Goal: Communication & Community: Share content

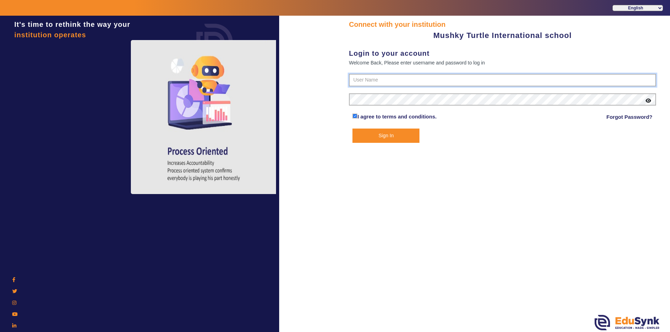
type input "9950605811"
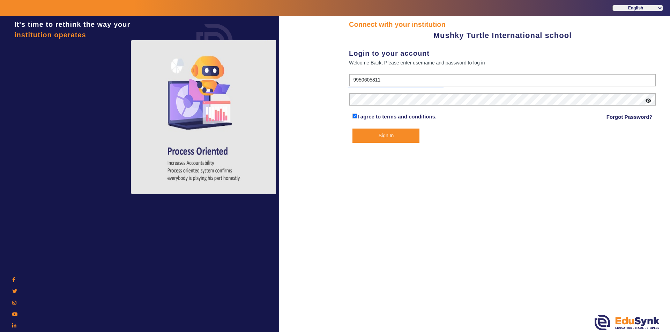
click at [383, 137] on button "Sign In" at bounding box center [385, 136] width 67 height 14
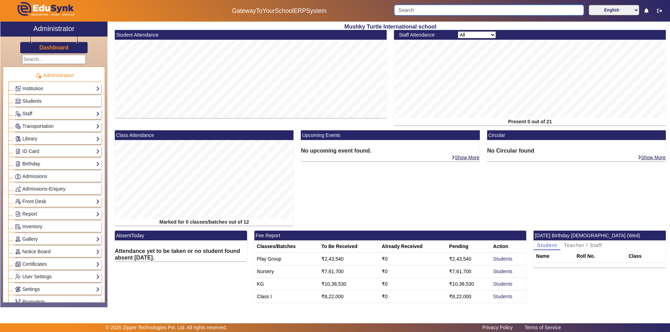
click at [427, 9] on input "Search" at bounding box center [488, 10] width 189 height 10
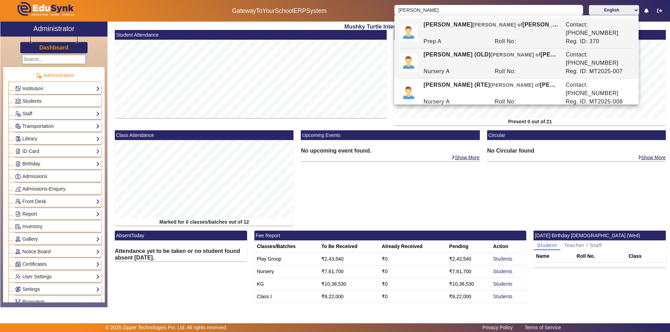
click at [456, 67] on div "Nursery A" at bounding box center [455, 71] width 71 height 8
type input "[PERSON_NAME] (OLD)"
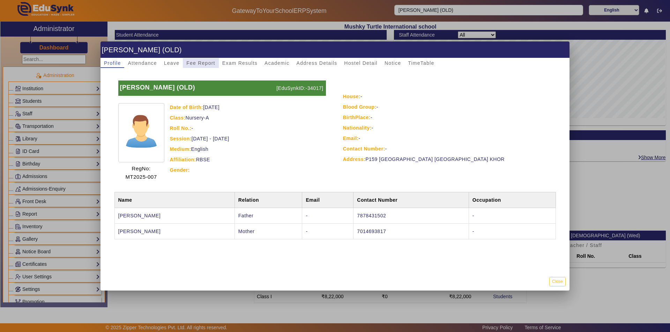
click at [207, 63] on span "Fee Report" at bounding box center [200, 63] width 29 height 5
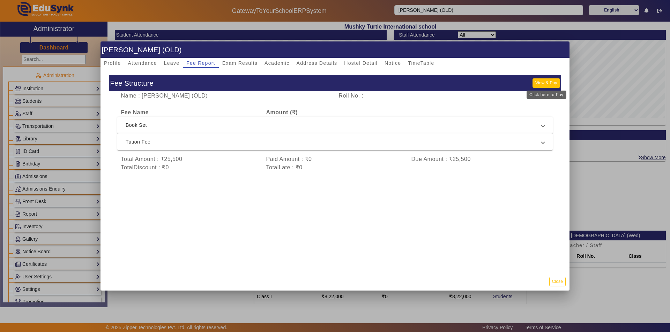
click at [541, 86] on button "View & Pay" at bounding box center [545, 82] width 27 height 9
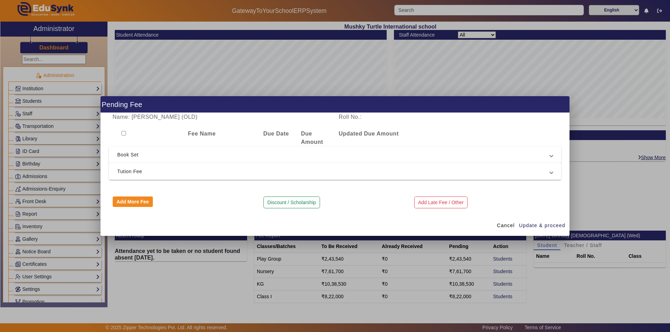
click at [269, 174] on span "Tution Fee" at bounding box center [333, 171] width 432 height 8
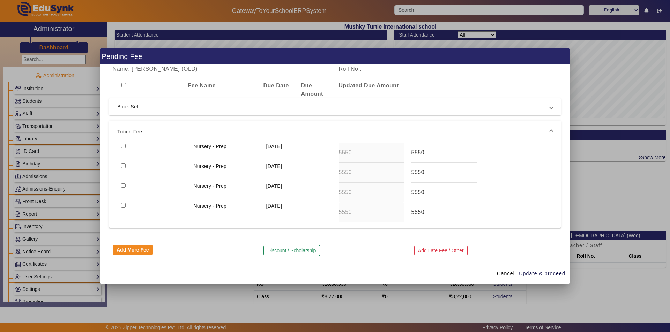
click at [272, 106] on span "Book Set" at bounding box center [333, 107] width 432 height 8
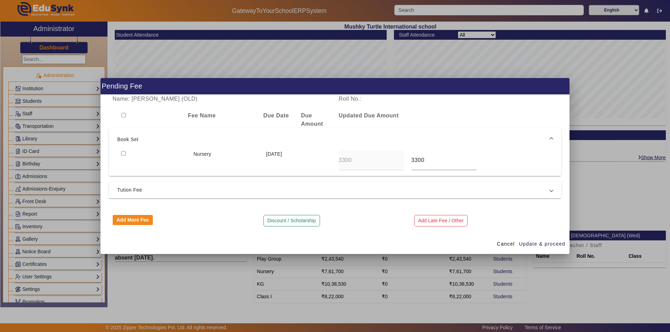
click at [450, 115] on div "Fee Name Due Date Due Amount Updated Due Amount" at bounding box center [335, 120] width 452 height 17
click at [506, 244] on span "Cancel" at bounding box center [506, 244] width 18 height 7
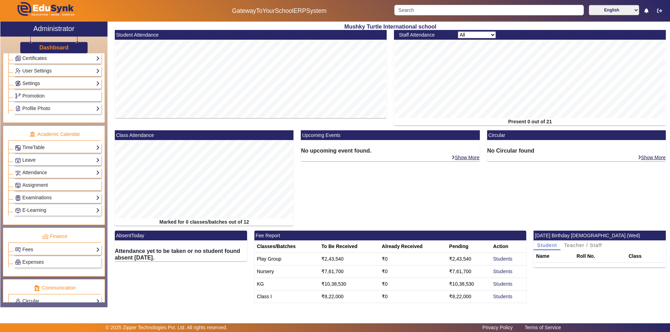
scroll to position [209, 0]
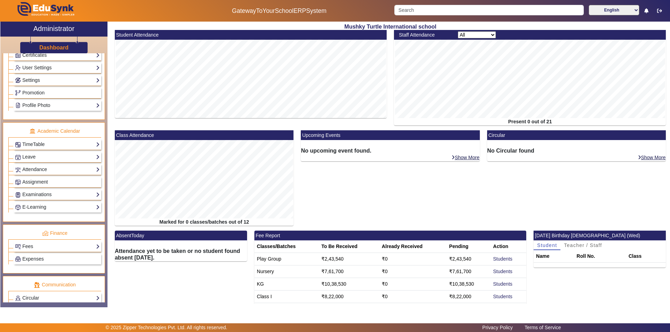
click at [58, 244] on link "Fees" at bounding box center [57, 247] width 85 height 8
click at [44, 288] on link "Payment Report" at bounding box center [35, 289] width 35 height 6
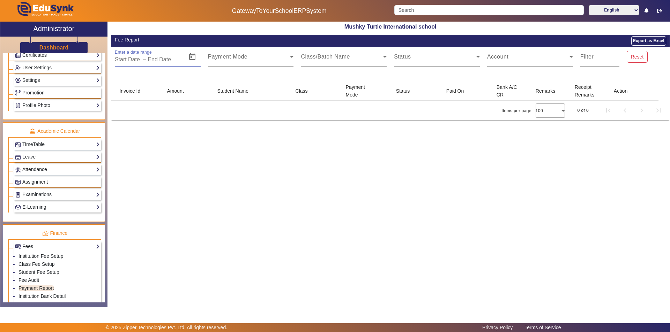
click at [157, 59] on input "text" at bounding box center [164, 59] width 32 height 8
click at [194, 56] on span "Open calendar" at bounding box center [192, 56] width 17 height 17
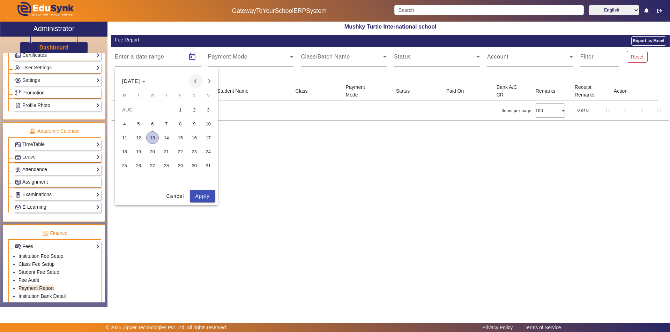
click at [194, 79] on span "Previous month" at bounding box center [195, 81] width 14 height 14
click at [194, 78] on span "Previous month" at bounding box center [195, 81] width 14 height 14
click at [139, 121] on span "1" at bounding box center [138, 124] width 13 height 13
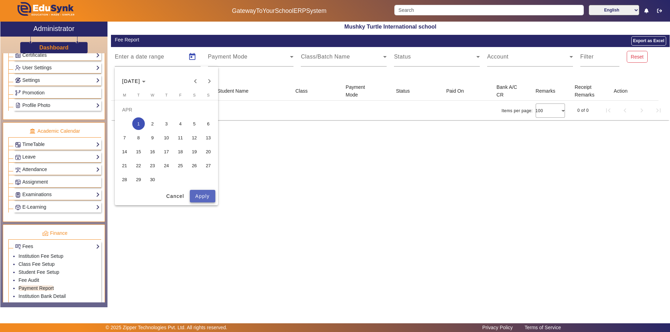
drag, startPoint x: 199, startPoint y: 198, endPoint x: 197, endPoint y: 194, distance: 4.7
click at [199, 197] on span "Apply" at bounding box center [202, 196] width 14 height 7
type input "[DATE]"
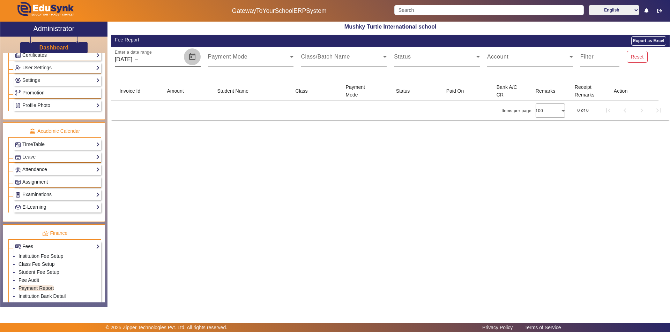
click at [191, 59] on span "Open calendar" at bounding box center [192, 56] width 17 height 17
click at [209, 81] on span "Next month" at bounding box center [209, 81] width 14 height 14
click at [137, 123] on span "1" at bounding box center [138, 124] width 13 height 13
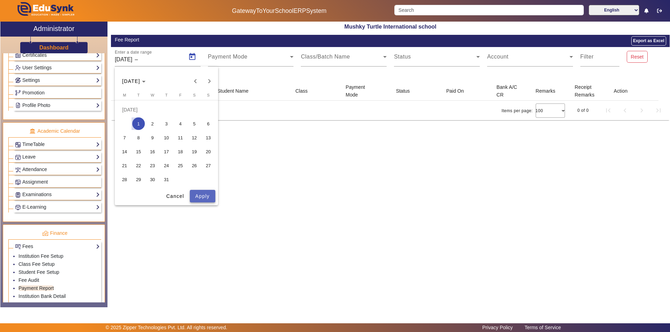
click at [204, 196] on span "Apply" at bounding box center [202, 196] width 14 height 7
type input "[DATE]"
click at [239, 60] on span at bounding box center [249, 59] width 82 height 8
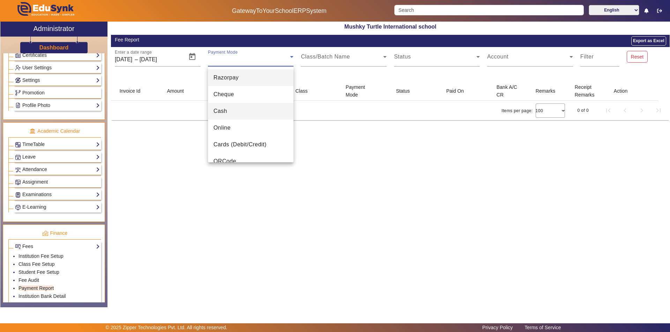
click at [227, 108] on mat-option "Cash" at bounding box center [251, 111] width 86 height 17
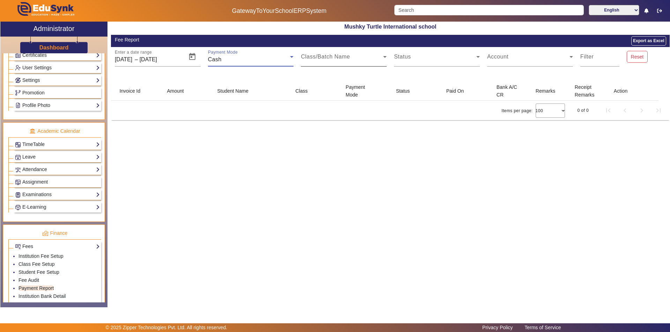
click at [316, 55] on mat-label "Class/Batch Name" at bounding box center [325, 57] width 49 height 6
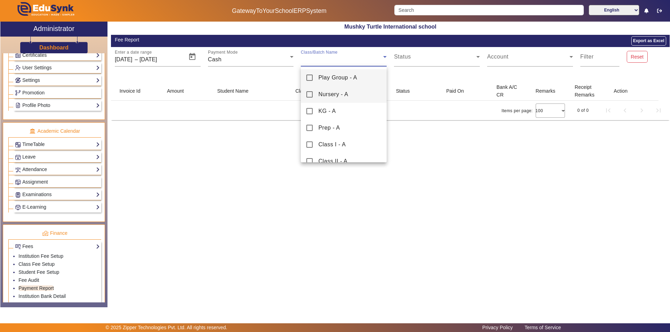
click at [312, 96] on mat-pseudo-checkbox at bounding box center [309, 94] width 6 height 6
click at [419, 58] on div at bounding box center [335, 166] width 670 height 332
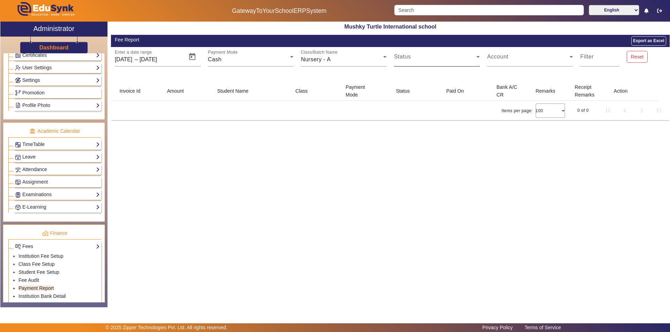
click at [418, 59] on span at bounding box center [435, 59] width 82 height 8
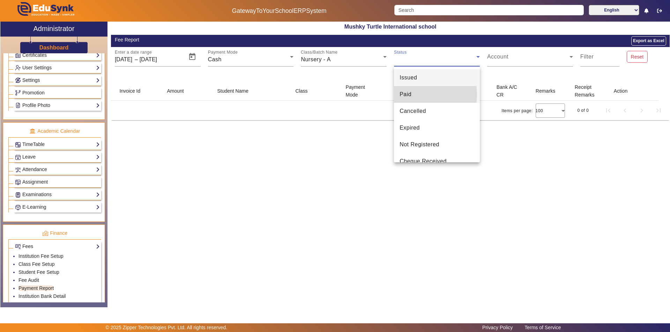
click at [414, 95] on mat-option "Paid" at bounding box center [437, 94] width 86 height 17
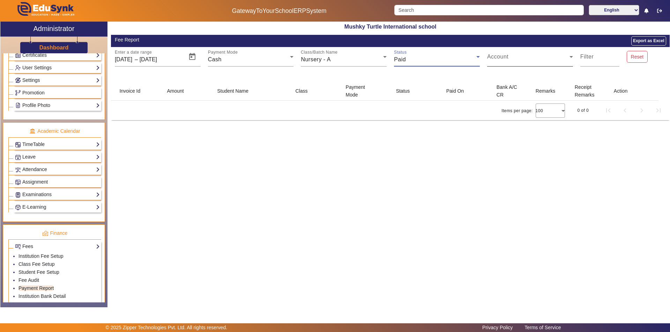
click at [519, 57] on span at bounding box center [528, 59] width 82 height 8
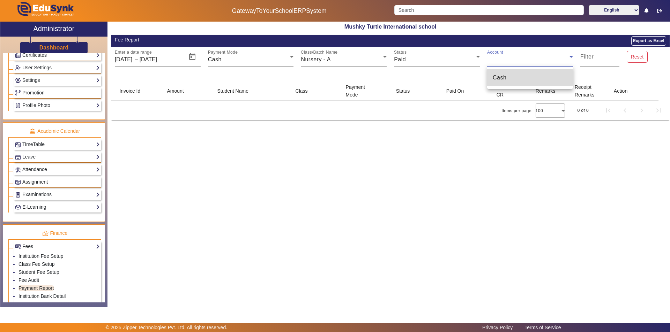
click at [514, 78] on mat-option "Cash" at bounding box center [530, 77] width 86 height 17
click at [551, 59] on div "Cash" at bounding box center [528, 59] width 82 height 8
click at [589, 58] on div at bounding box center [335, 166] width 670 height 332
click at [136, 89] on div "Invoice Id" at bounding box center [129, 91] width 21 height 8
click at [172, 90] on div "Amount" at bounding box center [175, 91] width 17 height 8
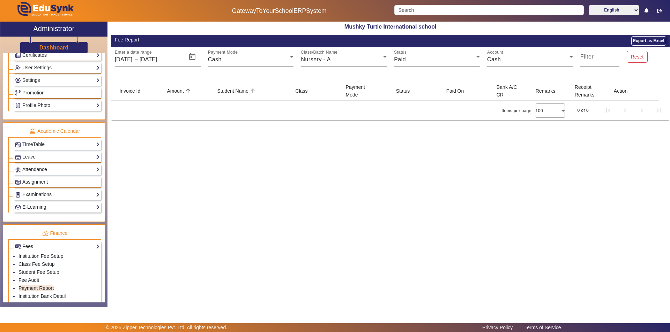
click at [223, 95] on div "Student Name" at bounding box center [232, 91] width 31 height 8
click at [524, 94] on mat-header-cell "Bank A/C CR" at bounding box center [510, 91] width 39 height 20
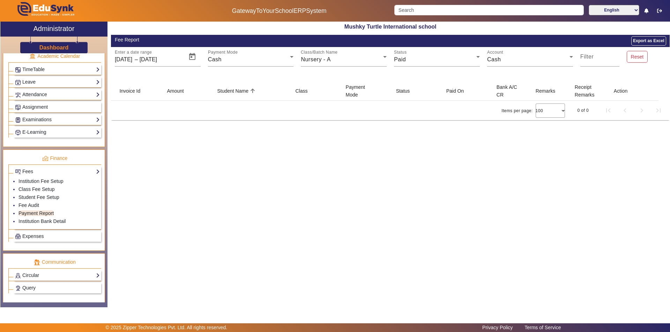
scroll to position [314, 0]
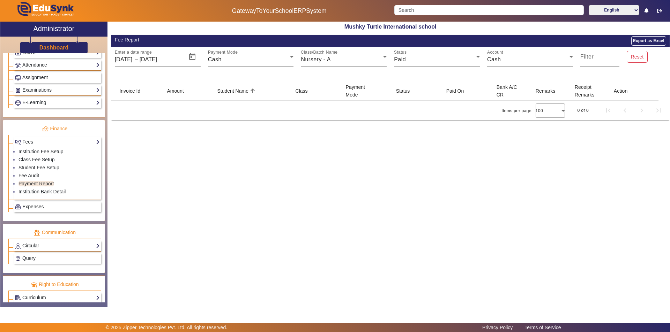
click at [39, 205] on span "Expenses" at bounding box center [32, 207] width 21 height 6
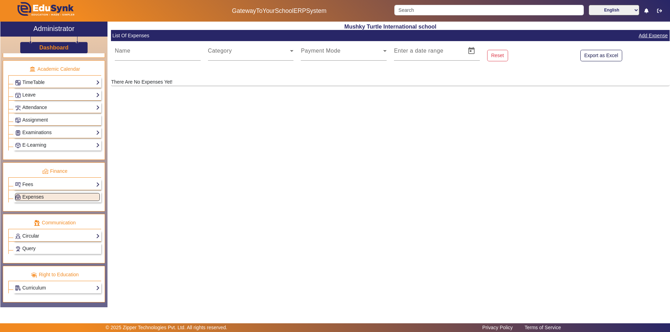
click at [44, 236] on link "Circular" at bounding box center [57, 236] width 85 height 8
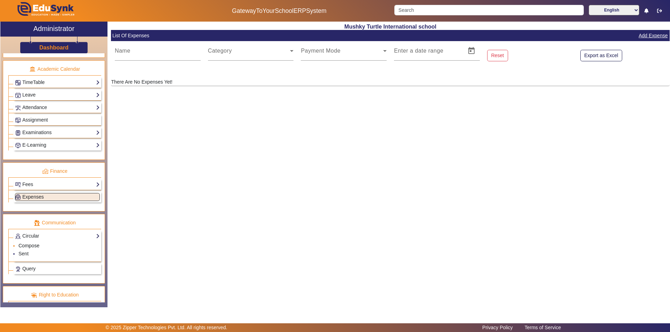
click at [38, 245] on link "Compose" at bounding box center [28, 246] width 21 height 6
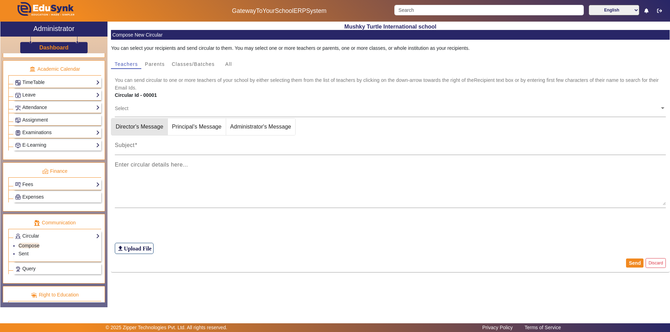
click at [134, 127] on span "Director's Message" at bounding box center [139, 127] width 56 height 17
click at [134, 127] on span "Director's Message" at bounding box center [150, 127] width 56 height 17
click at [118, 127] on mat-pseudo-checkbox "button" at bounding box center [118, 127] width 6 height 6
click at [188, 129] on span "Principal's Message" at bounding box center [207, 127] width 58 height 17
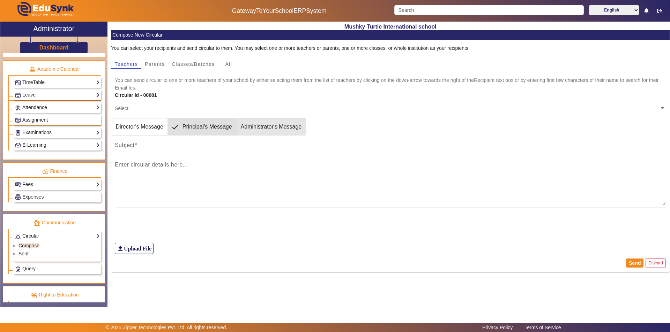
click at [272, 126] on span "Administrator's Message" at bounding box center [270, 127] width 69 height 17
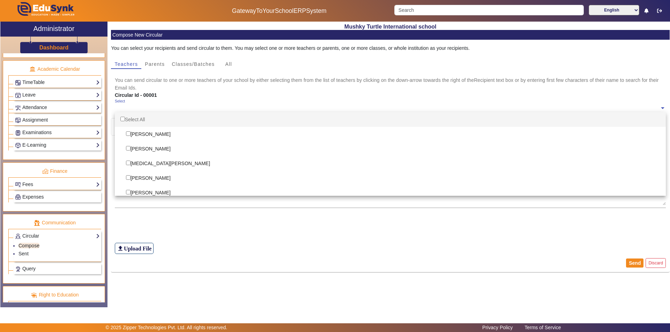
click at [122, 113] on ng-select "Select Select All Amuda [PERSON_NAME] [PERSON_NAME] Khurchandani [MEDICAL_DATA]…" at bounding box center [390, 108] width 551 height 19
click at [124, 120] on input "Options List" at bounding box center [122, 119] width 5 height 5
checkbox input "true"
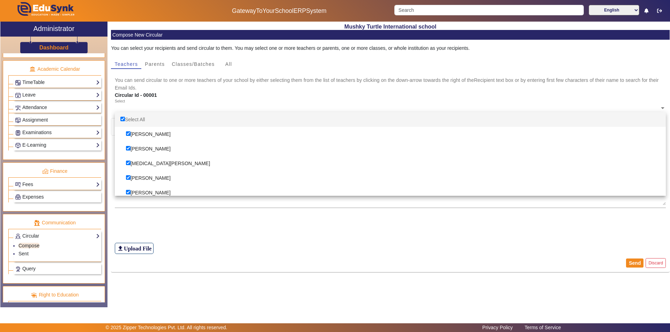
checkbox input "true"
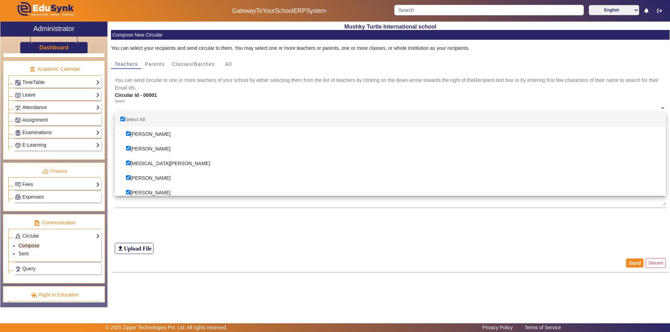
checkbox input "true"
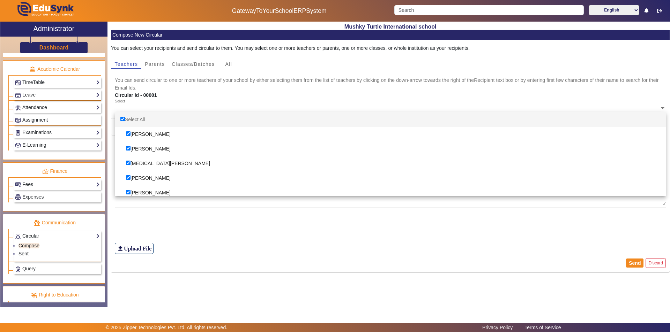
checkbox input "true"
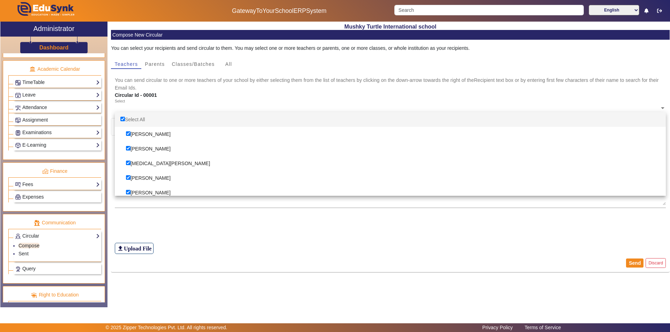
checkbox input "true"
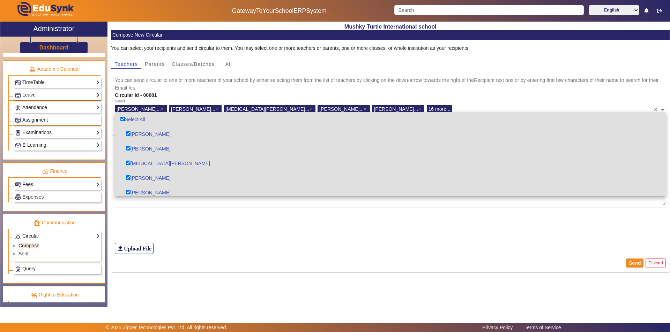
click at [226, 96] on div "Circular Id - 00001" at bounding box center [297, 95] width 372 height 7
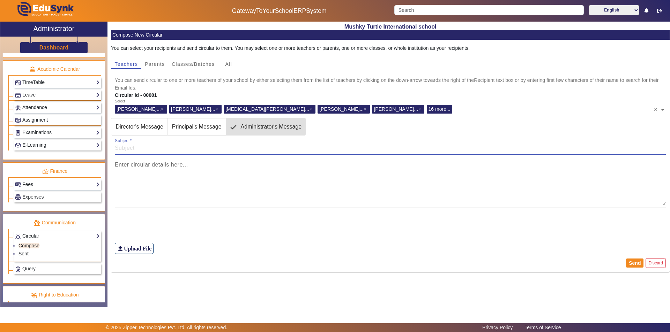
click at [143, 148] on input "Subject" at bounding box center [390, 148] width 551 height 8
type input "f"
type input "For [DATE] celebration"
click at [134, 196] on textarea "Enter circular details here..." at bounding box center [390, 185] width 551 height 42
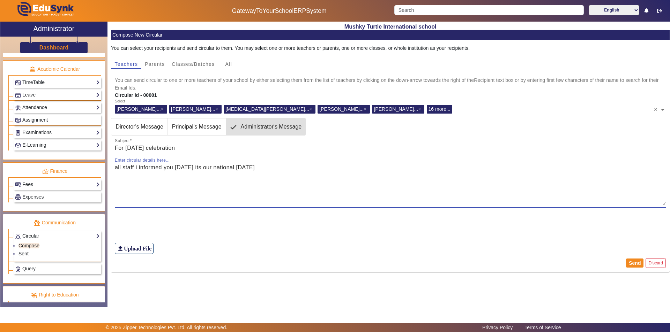
drag, startPoint x: 242, startPoint y: 168, endPoint x: 220, endPoint y: 169, distance: 21.7
click at [220, 169] on textarea "all staff i informed you [DATE] its our national [DATE]" at bounding box center [390, 185] width 551 height 42
click at [278, 169] on textarea "all staff i informed you [DATE] its our [DATE]" at bounding box center [390, 185] width 551 height 42
type textarea "all staff i informed you [DATE] its our [DATE] to celebrate in school"
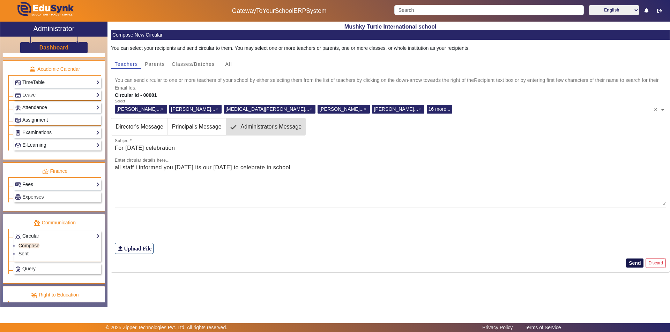
click at [633, 265] on button "Send" at bounding box center [634, 263] width 17 height 9
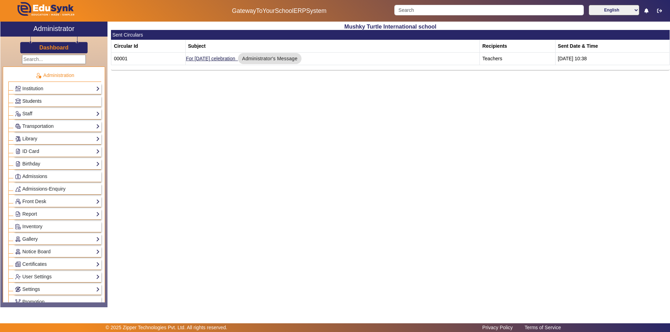
click at [28, 100] on span "Students" at bounding box center [31, 101] width 19 height 6
click at [35, 114] on link "Staff" at bounding box center [57, 114] width 85 height 8
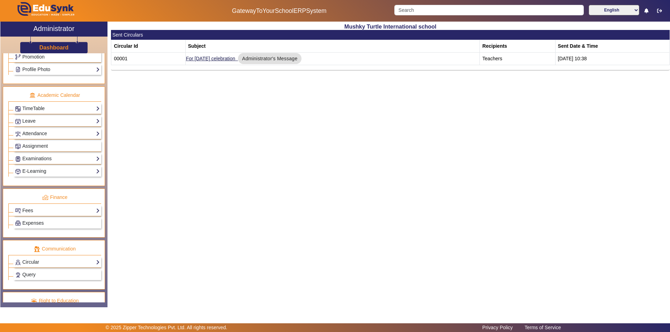
scroll to position [308, 0]
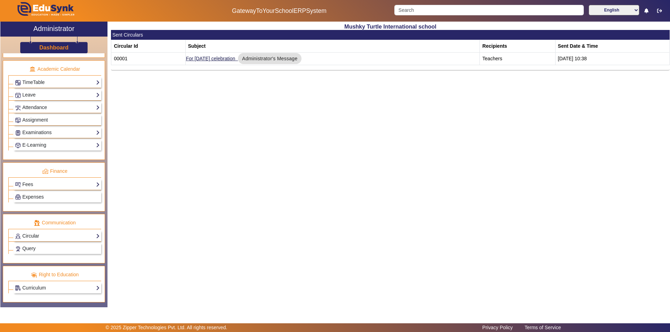
click at [46, 233] on link "Circular" at bounding box center [57, 236] width 85 height 8
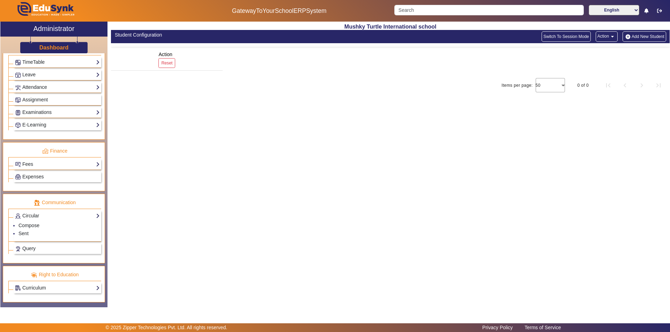
click at [213, 58] on mat-header-cell "Action Reset" at bounding box center [167, 59] width 112 height 22
click at [25, 224] on link "Compose" at bounding box center [28, 226] width 21 height 6
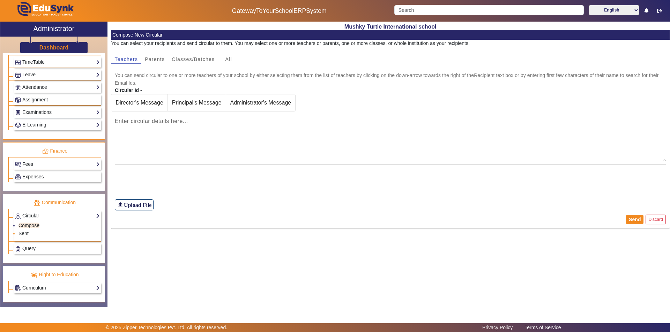
click at [24, 233] on link "Sent" at bounding box center [23, 234] width 10 height 6
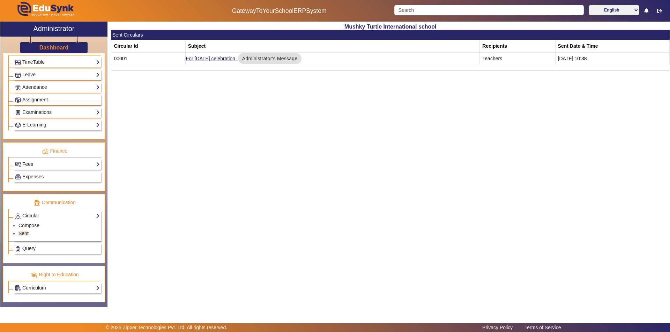
click at [39, 247] on link "Query" at bounding box center [57, 249] width 85 height 8
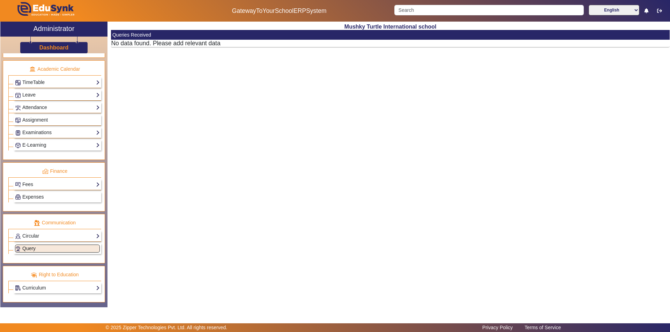
scroll to position [271, 0]
click at [78, 264] on div "Administration Institution Institution Details Session Configuration Classes/Ba…" at bounding box center [53, 177] width 107 height 249
click at [38, 238] on link "Circular" at bounding box center [57, 236] width 85 height 8
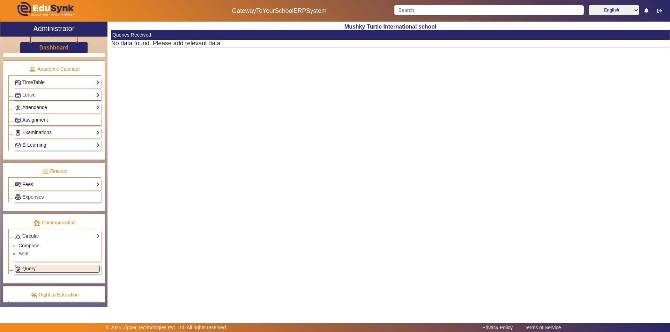
click at [33, 246] on link "Compose" at bounding box center [28, 246] width 21 height 6
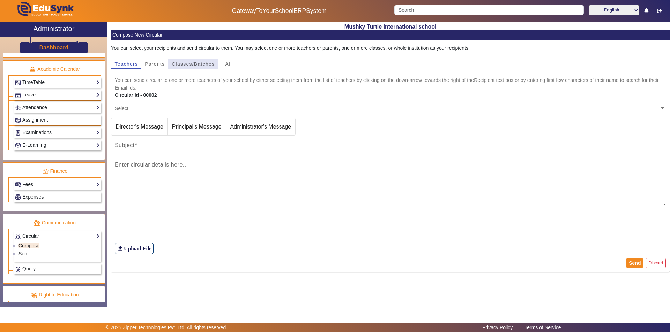
click at [185, 65] on span "Classes/Batches" at bounding box center [193, 64] width 43 height 5
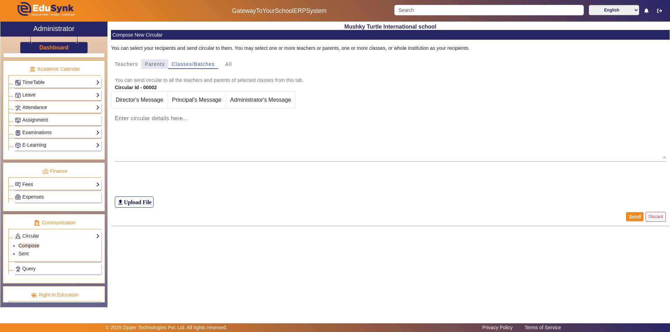
click at [157, 63] on span "Parents" at bounding box center [155, 64] width 20 height 5
click at [232, 63] on div "All" at bounding box center [228, 64] width 21 height 10
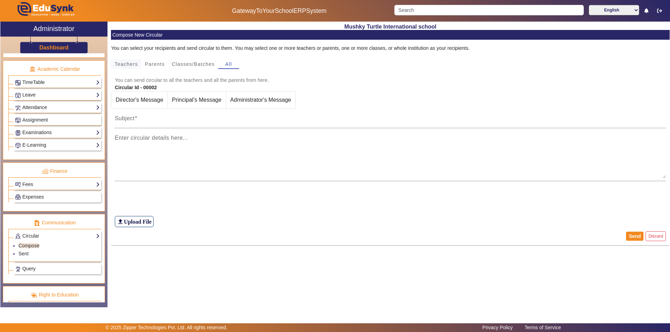
click at [125, 62] on span "Teachers" at bounding box center [125, 64] width 23 height 5
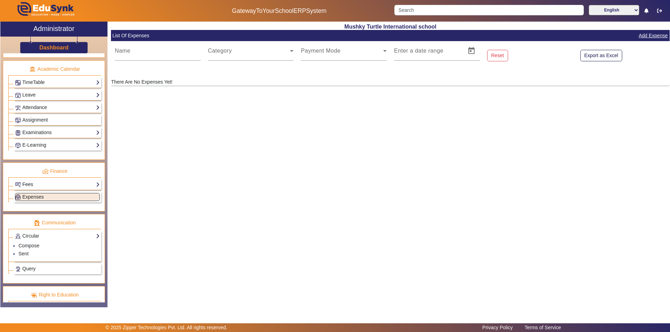
click at [42, 184] on link "Fees" at bounding box center [57, 185] width 85 height 8
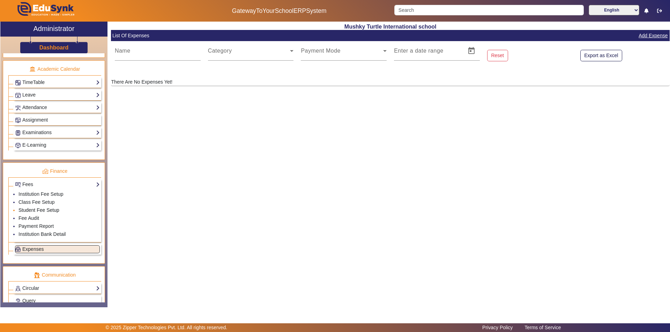
click at [37, 211] on link "Student Fee Setup" at bounding box center [38, 211] width 41 height 6
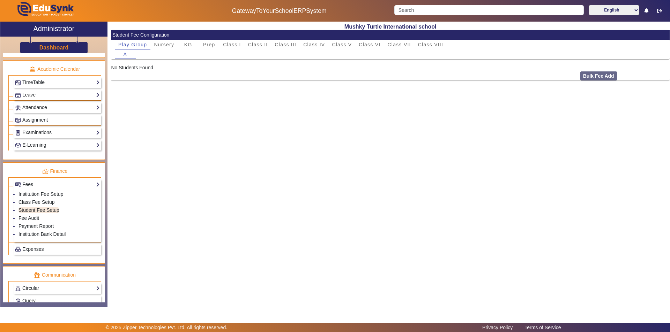
click at [595, 75] on div "Bulk Fee Add" at bounding box center [622, 75] width 93 height 9
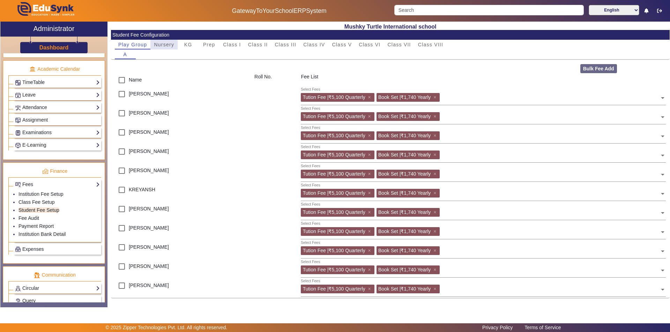
click at [166, 42] on span "Nursery" at bounding box center [164, 44] width 20 height 5
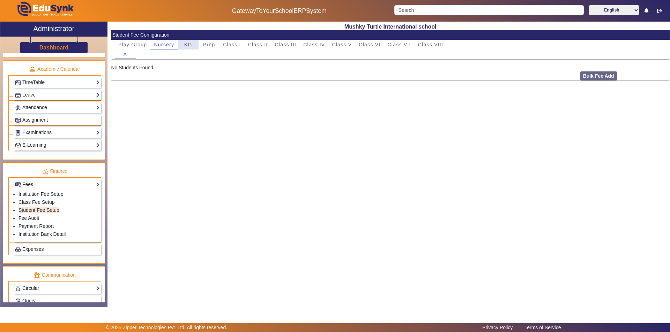
click at [189, 46] on span "KG" at bounding box center [188, 44] width 8 height 5
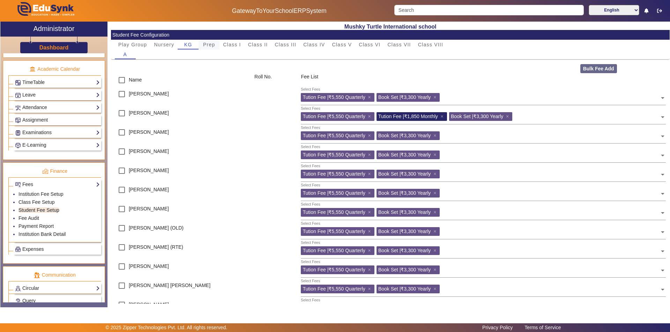
click at [211, 46] on span "Prep" at bounding box center [209, 44] width 12 height 5
